Goal: Information Seeking & Learning: Learn about a topic

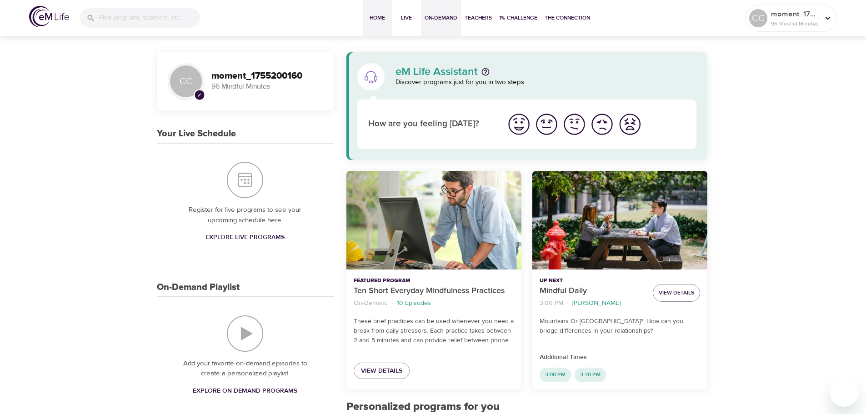
click at [444, 17] on span "On-Demand" at bounding box center [441, 18] width 33 height 10
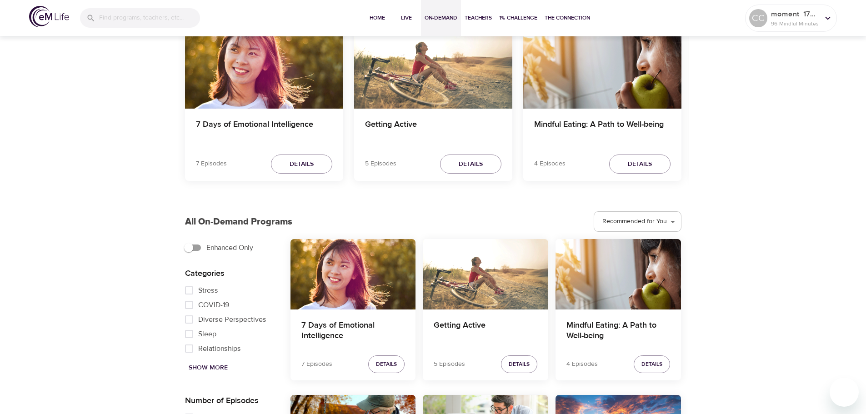
scroll to position [91, 0]
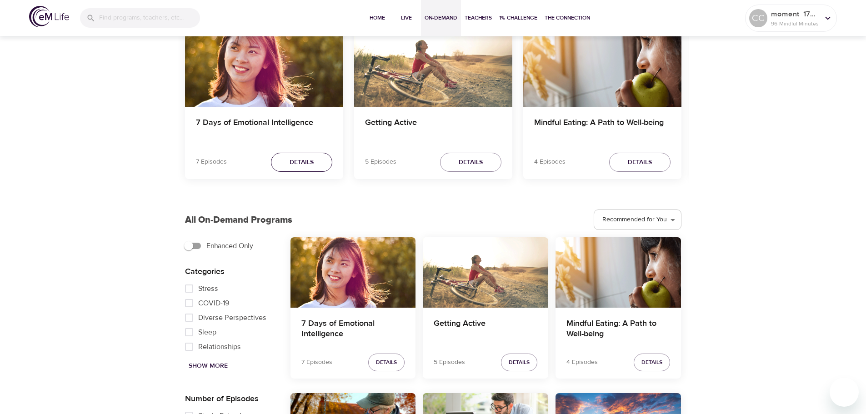
click at [299, 164] on span "Details" at bounding box center [302, 162] width 24 height 11
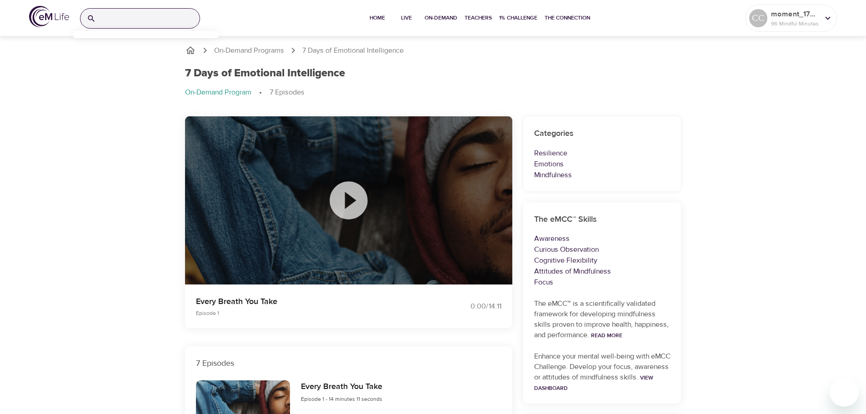
click at [188, 20] on input "search" at bounding box center [150, 19] width 100 height 20
type input "meditation"
click at [174, 16] on input "meditation" at bounding box center [150, 19] width 100 height 20
click at [36, 20] on img at bounding box center [49, 16] width 40 height 21
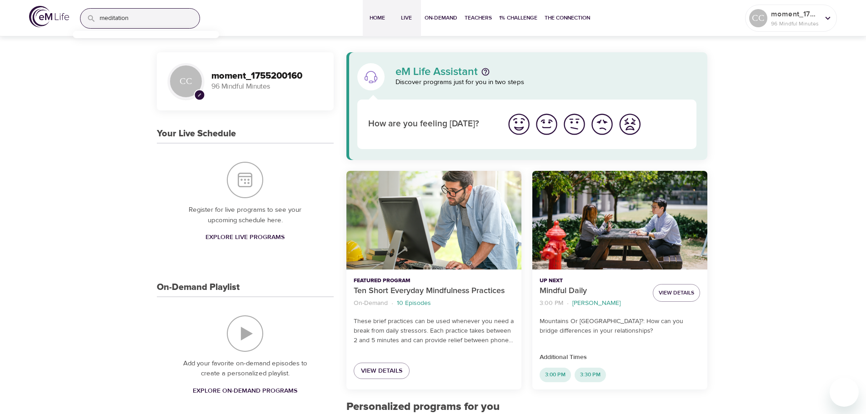
click at [406, 18] on span "Live" at bounding box center [407, 18] width 22 height 10
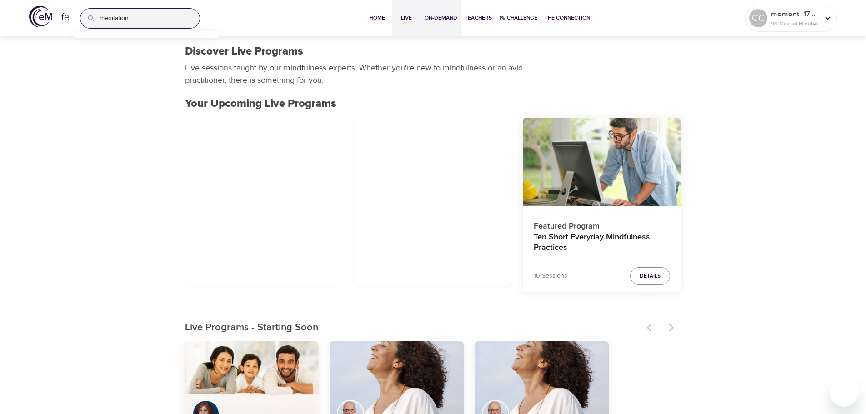
click at [435, 18] on span "On-Demand" at bounding box center [441, 18] width 33 height 10
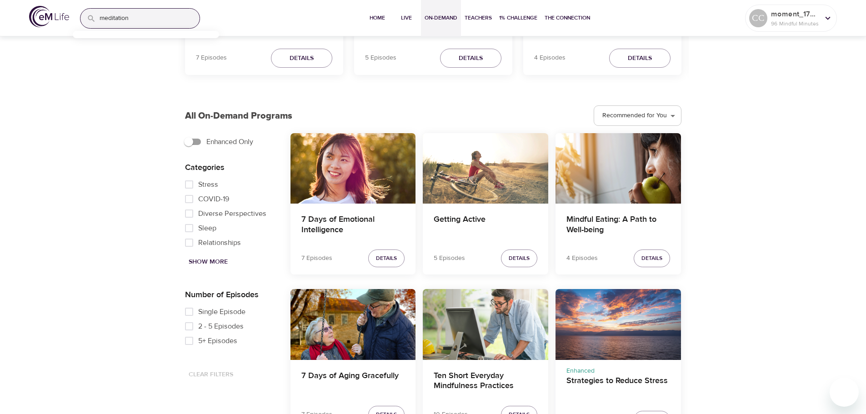
scroll to position [227, 0]
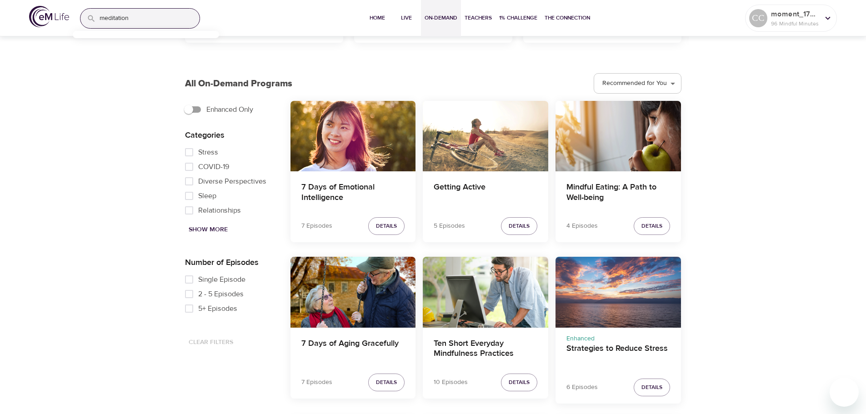
click at [208, 231] on span "Show More" at bounding box center [208, 229] width 39 height 11
click at [191, 279] on input "Single Episode" at bounding box center [189, 279] width 18 height 15
checkbox input "true"
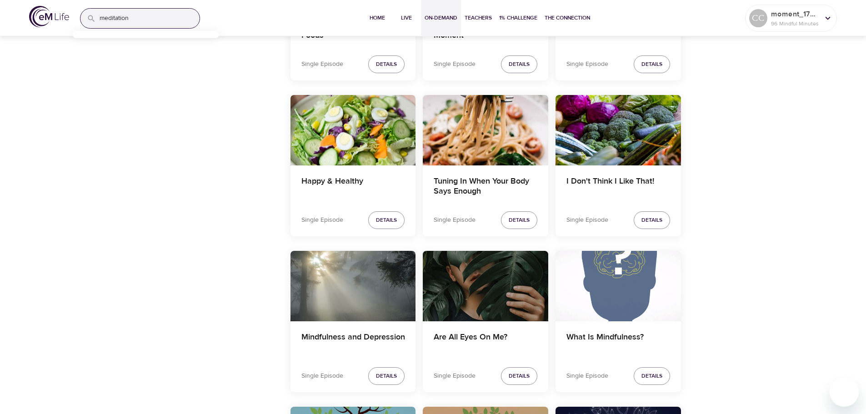
scroll to position [591, 0]
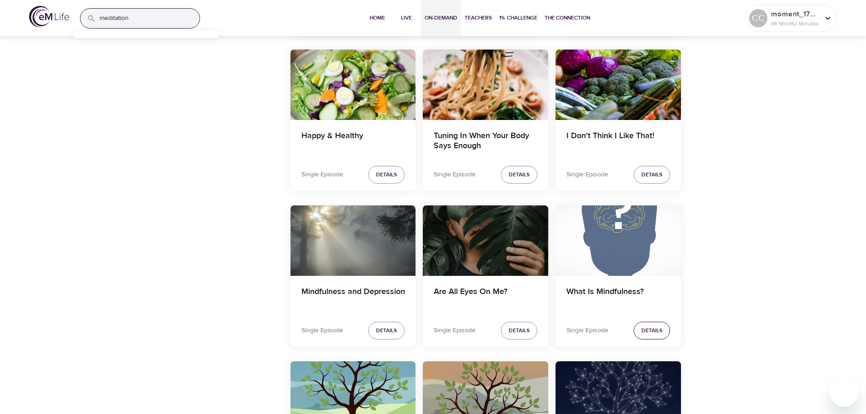
click at [657, 331] on span "Details" at bounding box center [652, 331] width 21 height 10
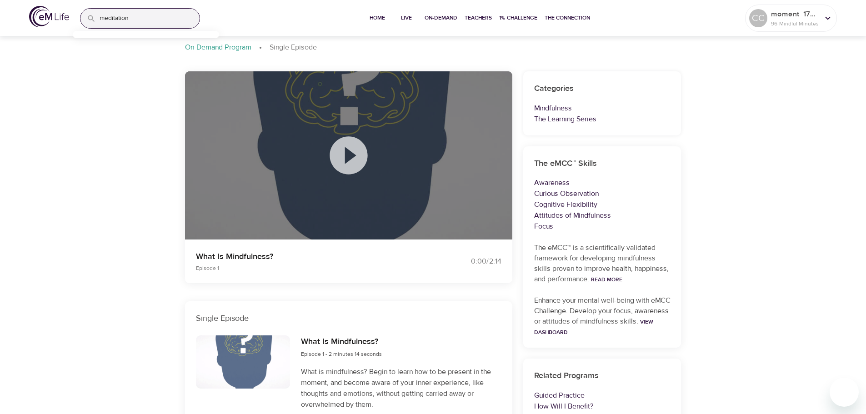
scroll to position [45, 0]
click at [354, 156] on icon at bounding box center [348, 155] width 45 height 45
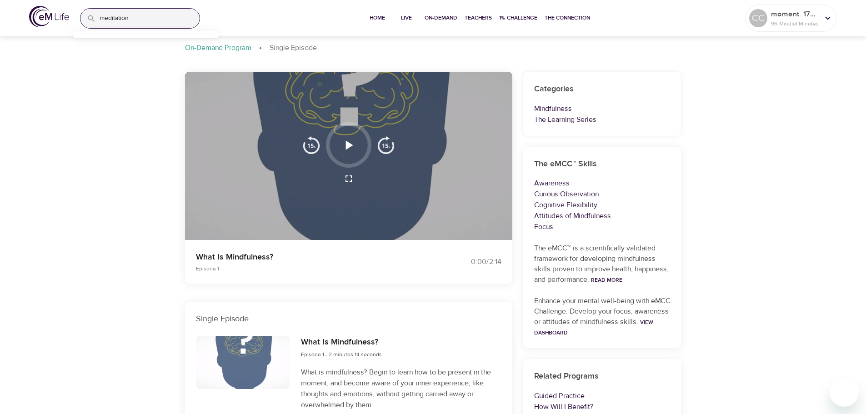
scroll to position [0, 0]
